Goal: Obtain resource: Download file/media

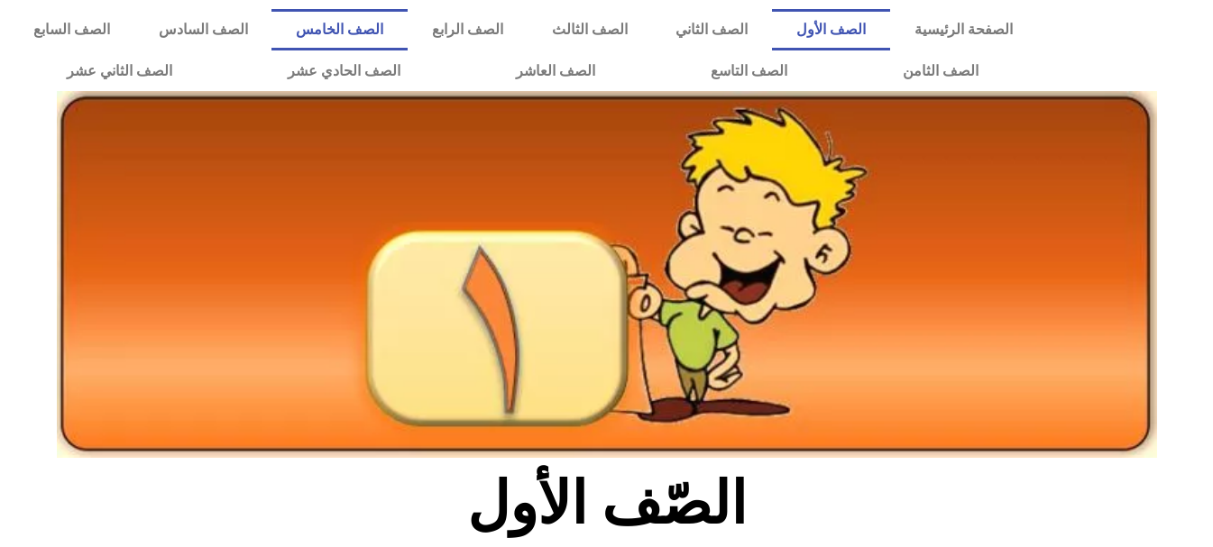
click at [408, 26] on link "الصف الخامس" at bounding box center [339, 29] width 136 height 41
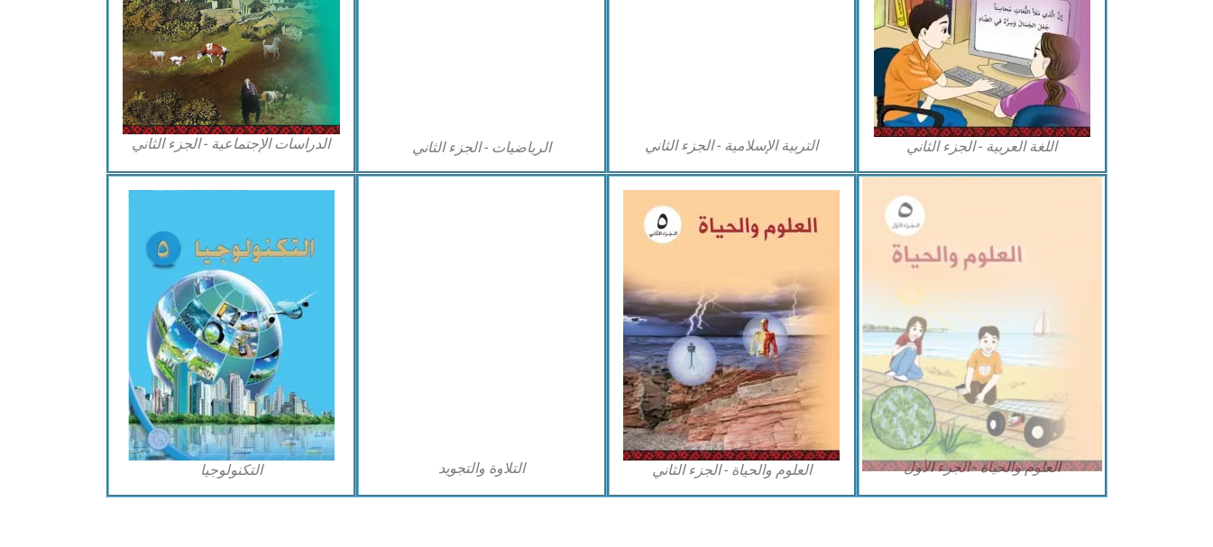
scroll to position [1068, 0]
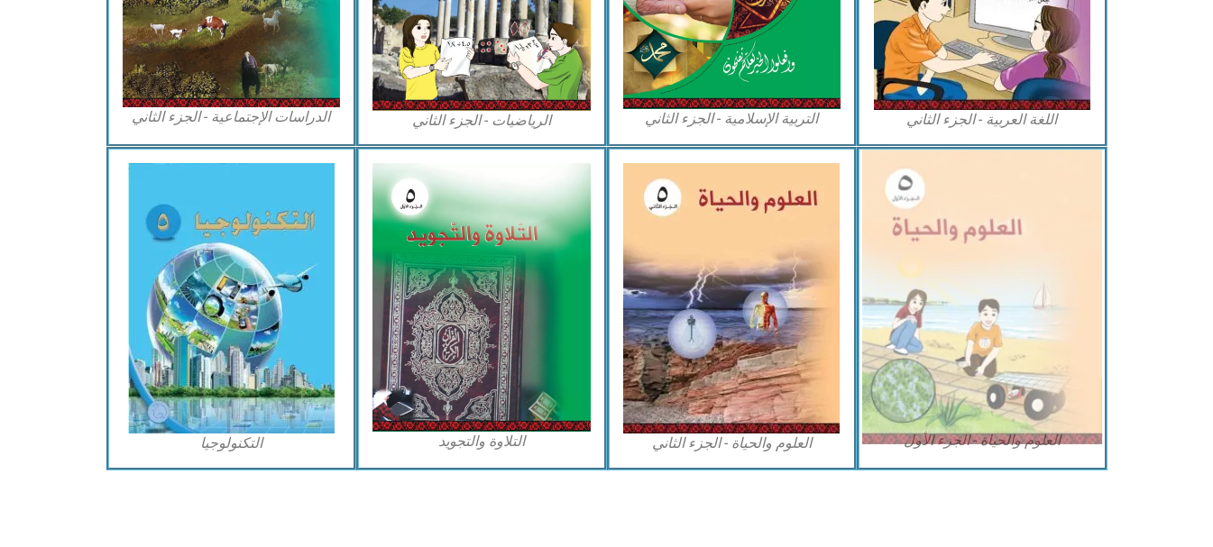
click at [964, 308] on img at bounding box center [982, 297] width 240 height 295
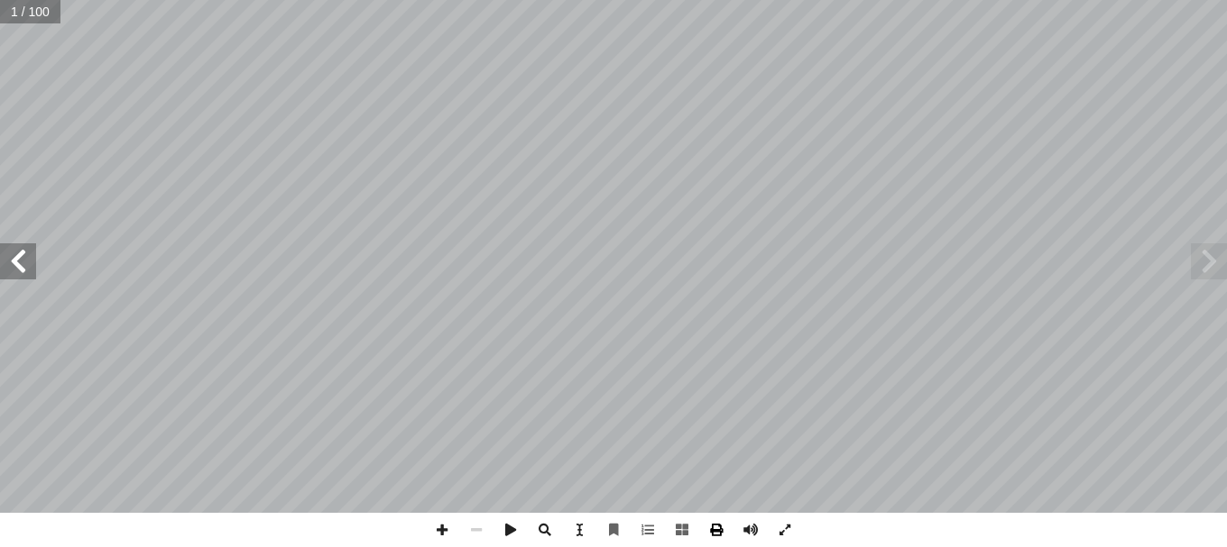
click at [710, 529] on span at bounding box center [716, 530] width 34 height 34
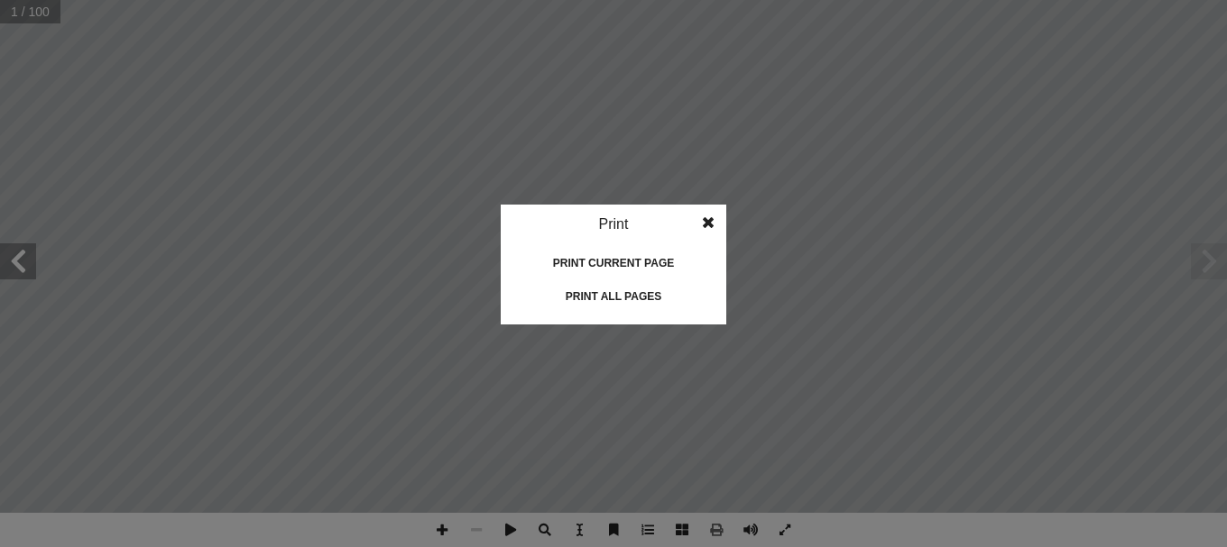
click at [639, 294] on div "Print all pages" at bounding box center [613, 296] width 180 height 29
